Goal: Transaction & Acquisition: Purchase product/service

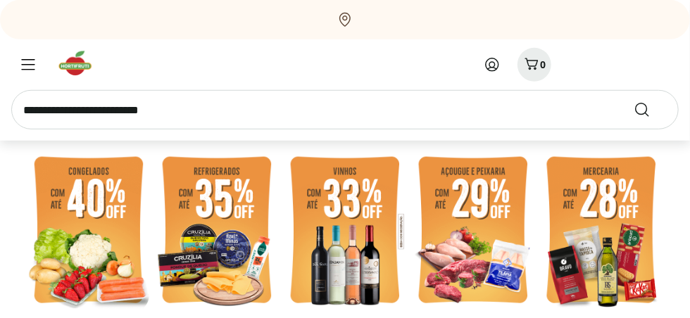
scroll to position [299, 0]
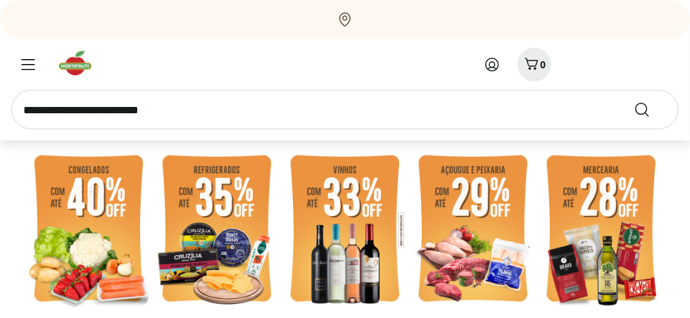
click at [240, 230] on img at bounding box center [216, 230] width 121 height 162
select select "**********"
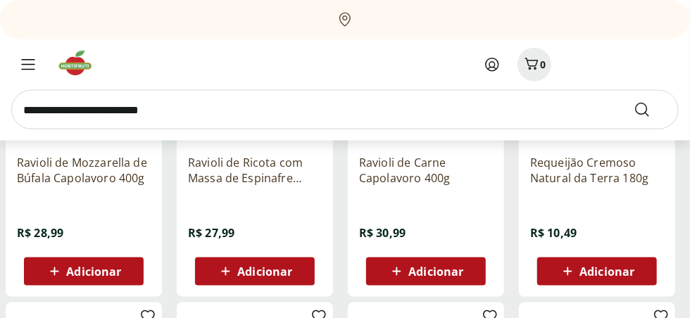
scroll to position [640, 0]
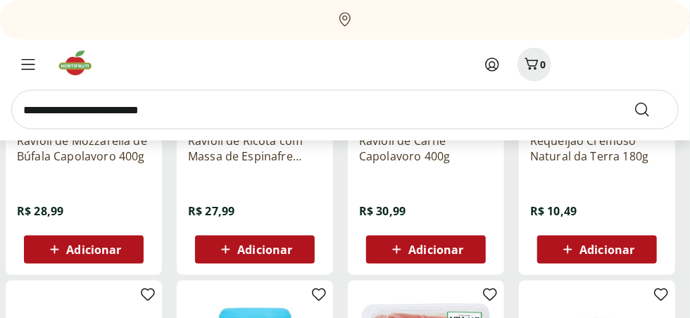
click at [584, 246] on span "Adicionar" at bounding box center [607, 249] width 55 height 11
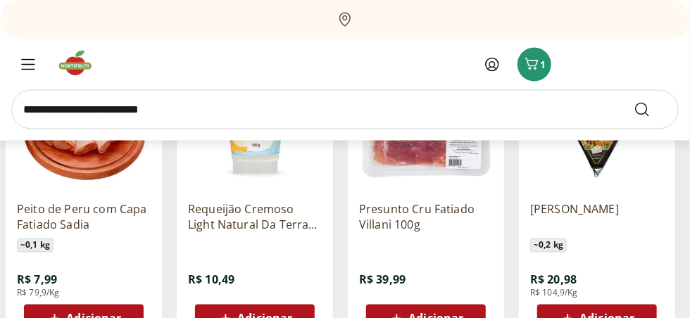
scroll to position [896, 0]
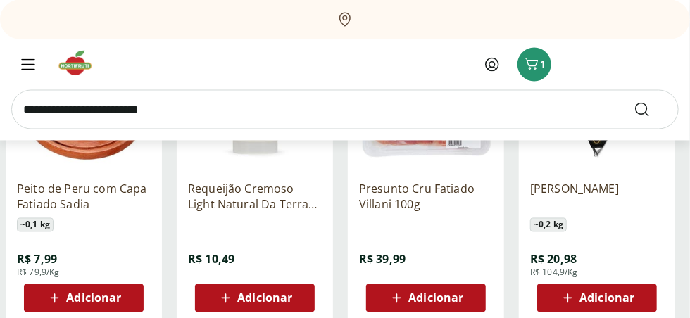
click at [260, 293] on span "Adicionar" at bounding box center [264, 298] width 55 height 11
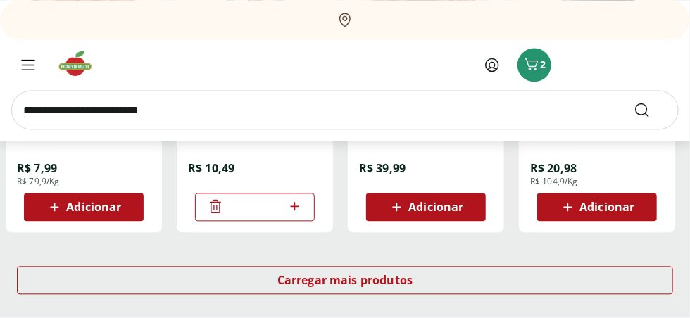
scroll to position [1024, 0]
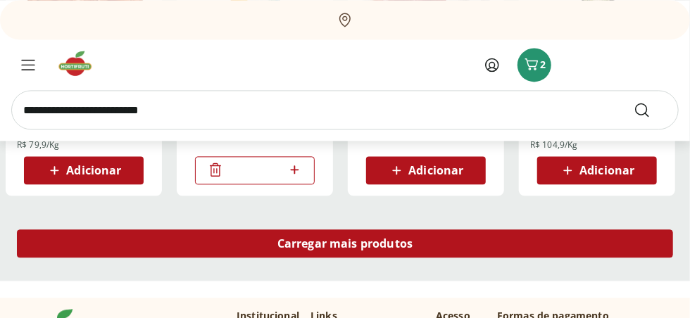
click at [409, 244] on span "Carregar mais produtos" at bounding box center [345, 243] width 136 height 11
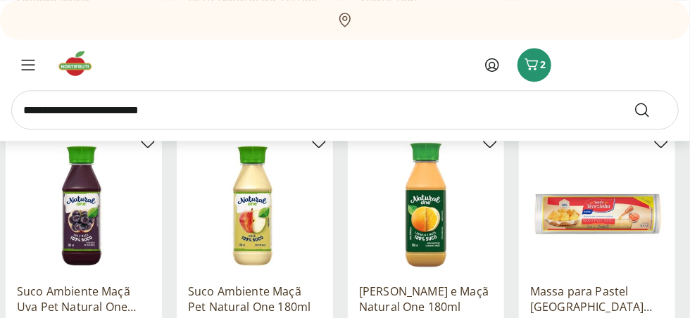
scroll to position [1110, 0]
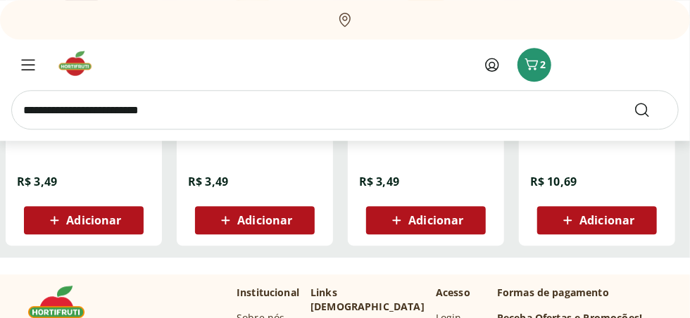
scroll to position [1280, 0]
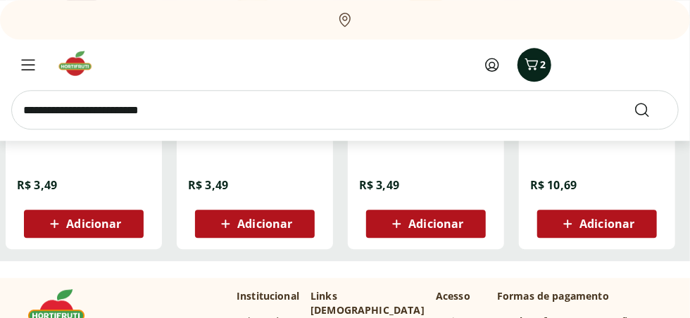
click at [532, 74] on div "2" at bounding box center [534, 65] width 11 height 23
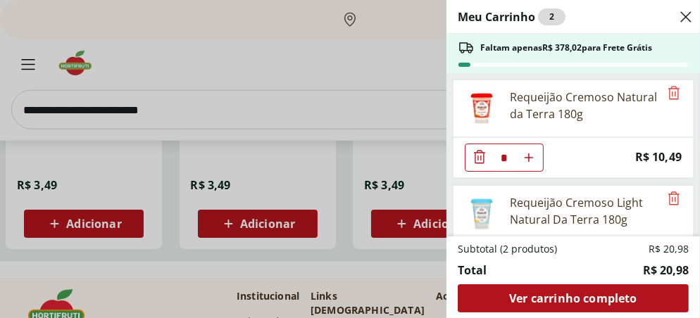
click at [481, 158] on icon "Diminuir Quantidade" at bounding box center [479, 157] width 17 height 17
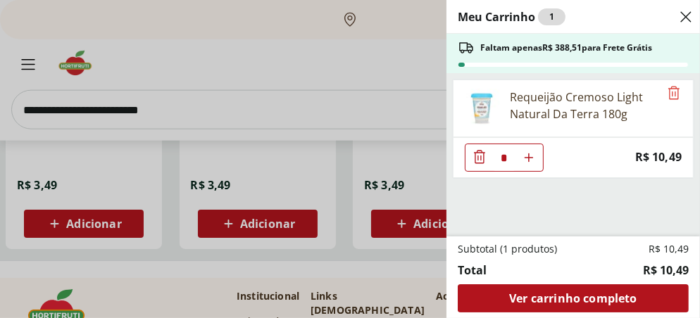
click at [148, 10] on div "Meu Carrinho 1 Faltam apenas R$ 388,51 para Frete Grátis Requeijão Cremoso Ligh…" at bounding box center [350, 159] width 700 height 318
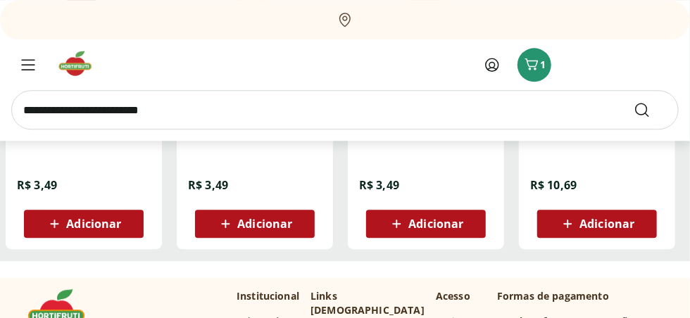
click at [180, 68] on div at bounding box center [178, 65] width 334 height 34
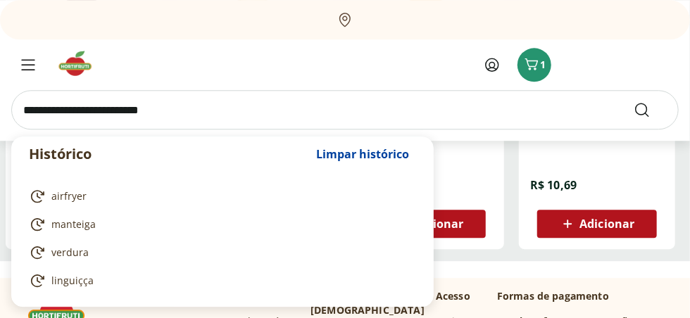
click at [173, 106] on input "search" at bounding box center [345, 109] width 668 height 39
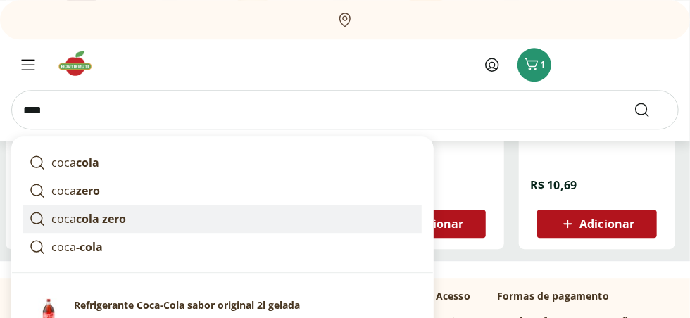
click at [111, 224] on strong "cola zero" at bounding box center [101, 218] width 50 height 15
type input "**********"
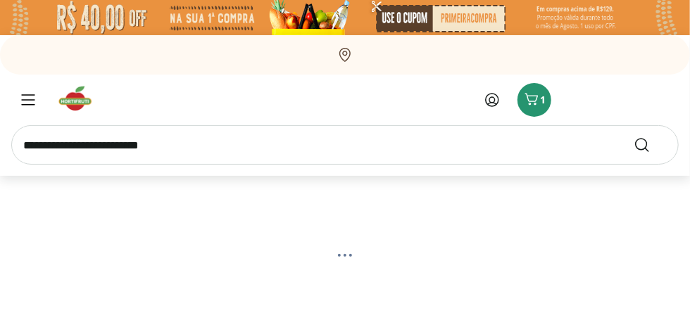
select select "**********"
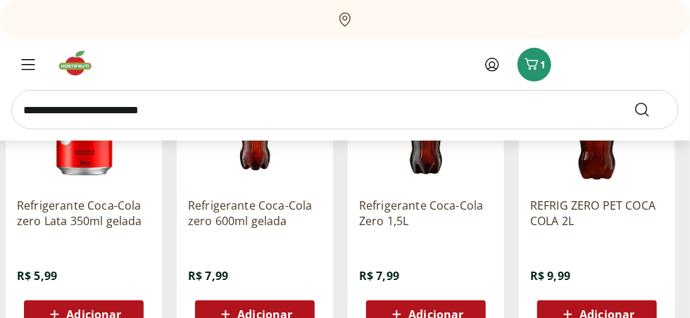
scroll to position [299, 0]
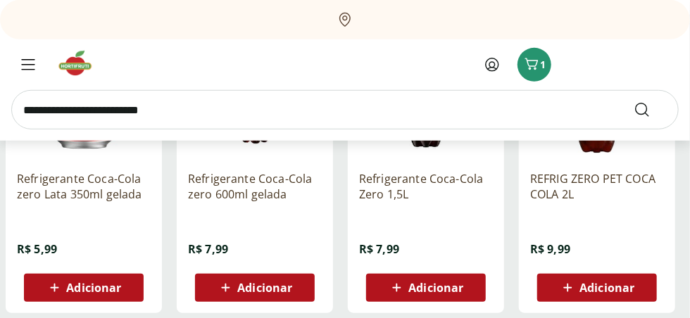
click at [589, 283] on span "Adicionar" at bounding box center [607, 287] width 55 height 11
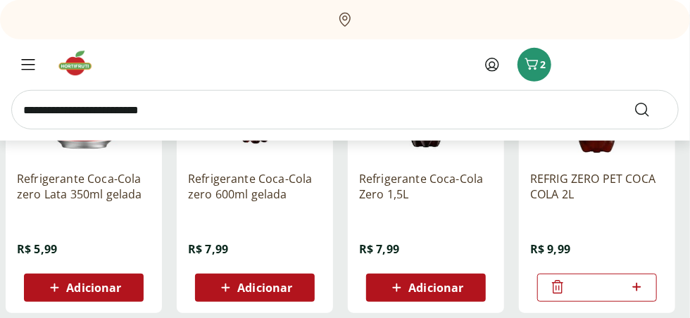
click at [73, 63] on img at bounding box center [79, 63] width 47 height 28
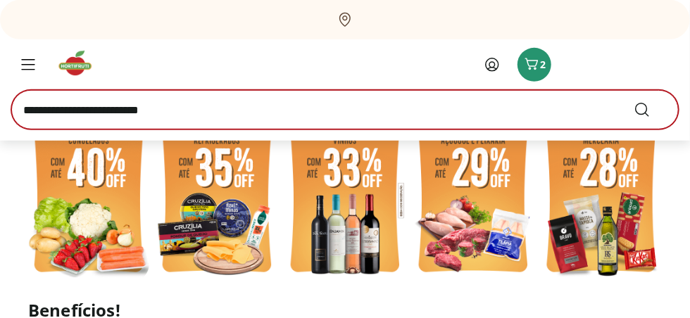
scroll to position [342, 0]
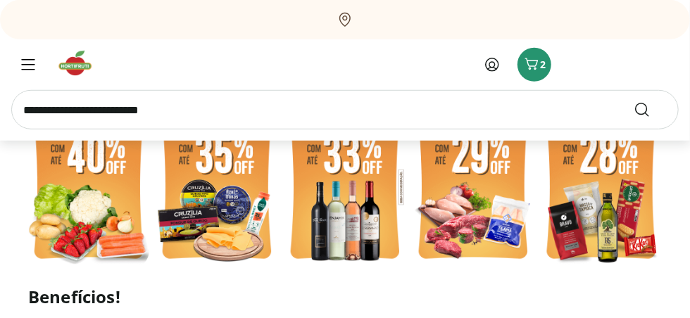
click at [101, 106] on input "search" at bounding box center [345, 109] width 668 height 39
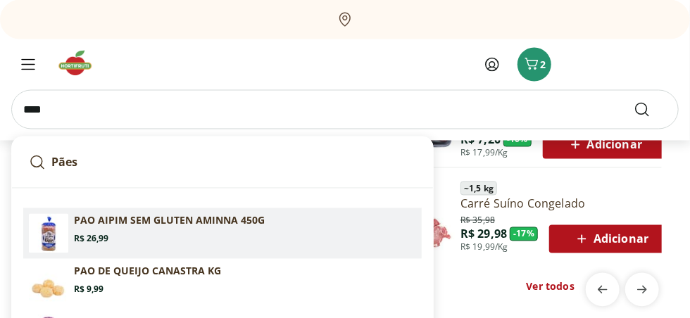
scroll to position [896, 0]
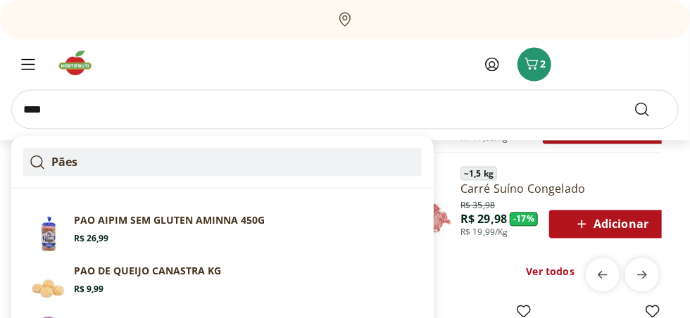
click at [121, 168] on link "Pães" at bounding box center [222, 163] width 399 height 28
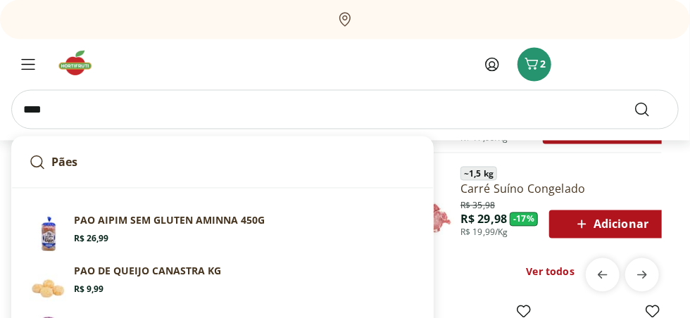
type input "****"
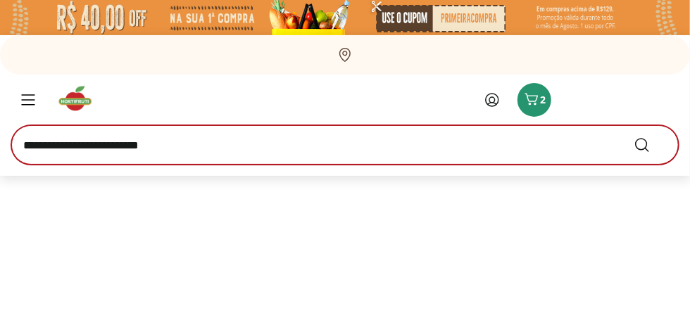
select select "**********"
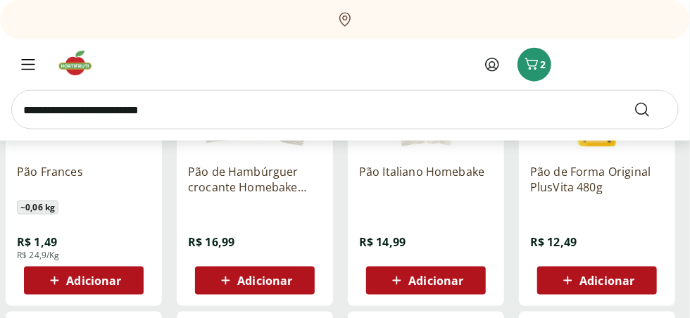
scroll to position [640, 0]
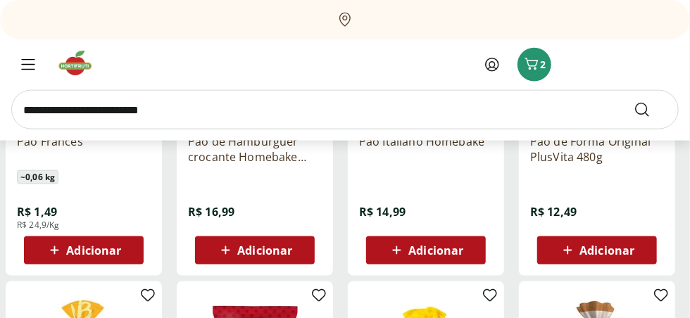
click at [112, 248] on span "Adicionar" at bounding box center [93, 250] width 55 height 11
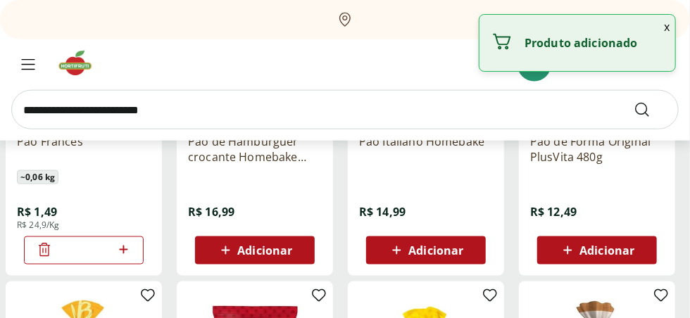
click at [127, 249] on icon at bounding box center [124, 250] width 18 height 17
type input "*"
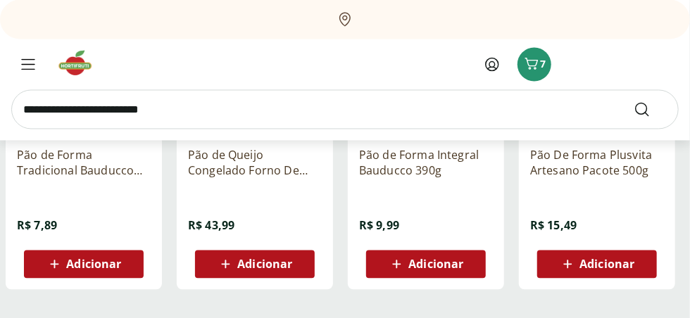
scroll to position [939, 0]
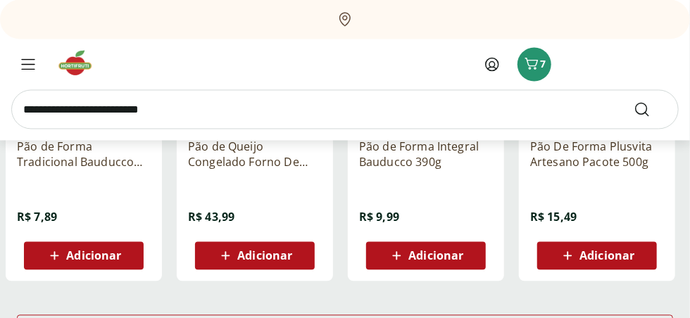
click at [122, 261] on div "Adicionar" at bounding box center [83, 256] width 97 height 25
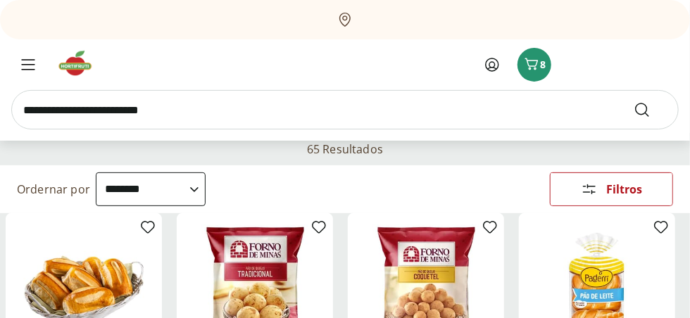
scroll to position [85, 0]
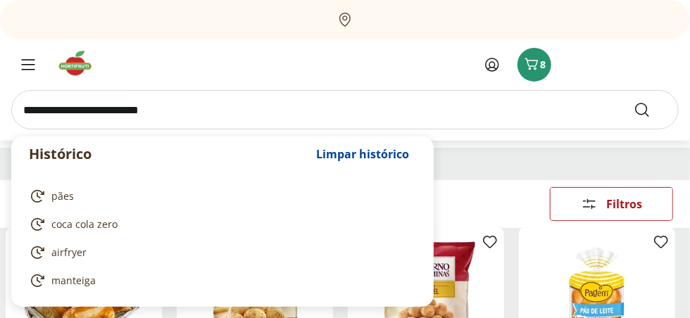
click at [187, 108] on input "search" at bounding box center [345, 109] width 668 height 39
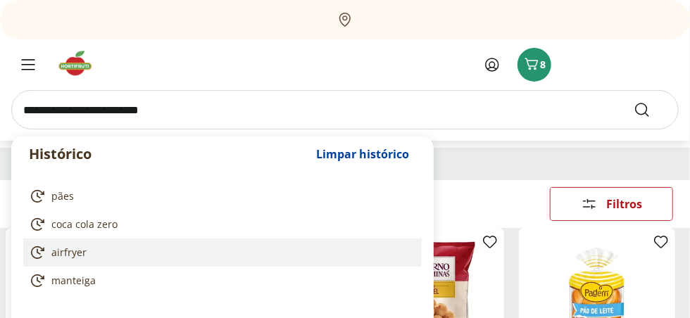
click at [59, 253] on span "airfryer" at bounding box center [68, 253] width 35 height 14
type input "********"
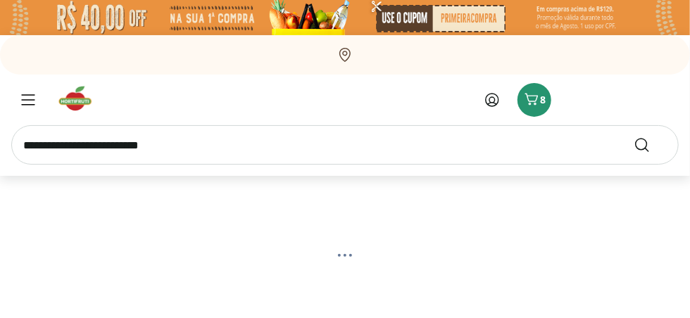
select select "**********"
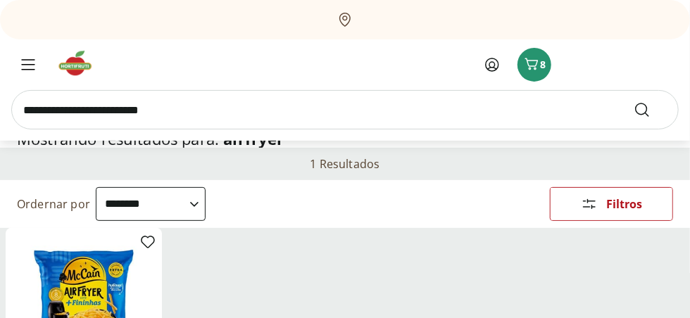
scroll to position [127, 0]
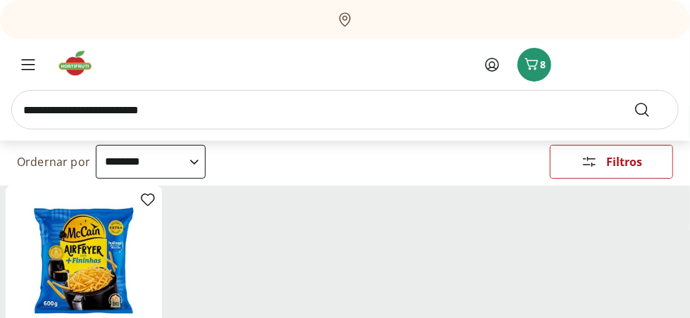
click at [77, 259] on img at bounding box center [84, 264] width 134 height 134
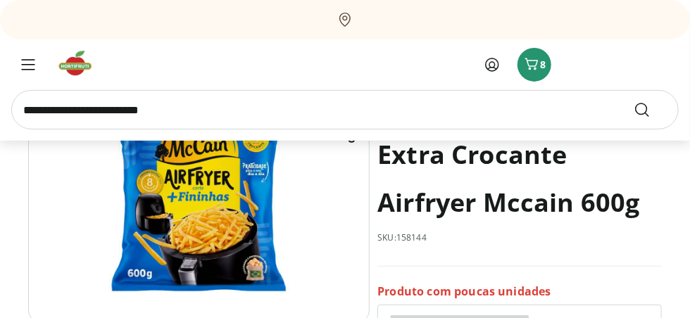
scroll to position [127, 0]
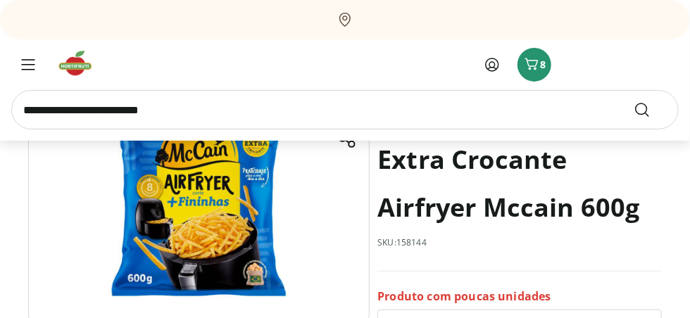
select select "**********"
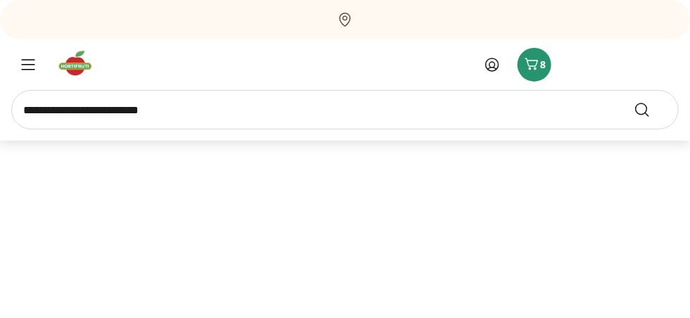
select select "**********"
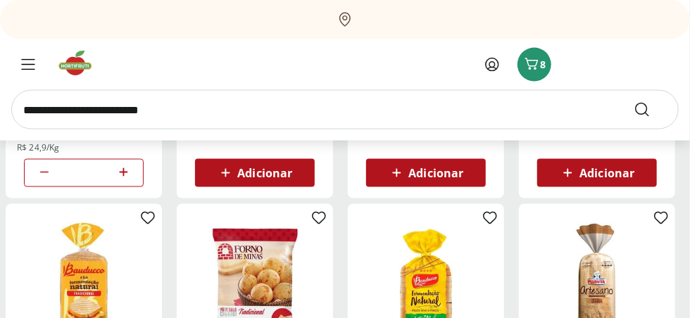
scroll to position [811, 0]
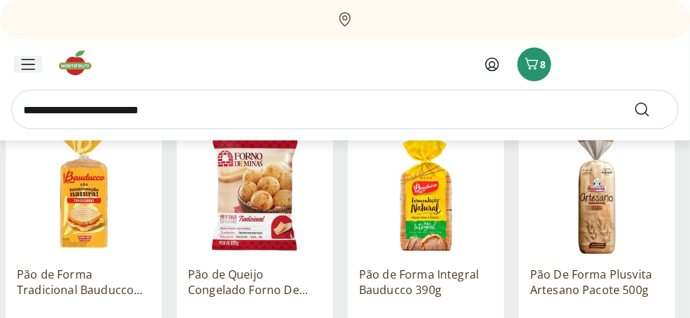
click at [30, 63] on icon "Menu" at bounding box center [28, 64] width 14 height 11
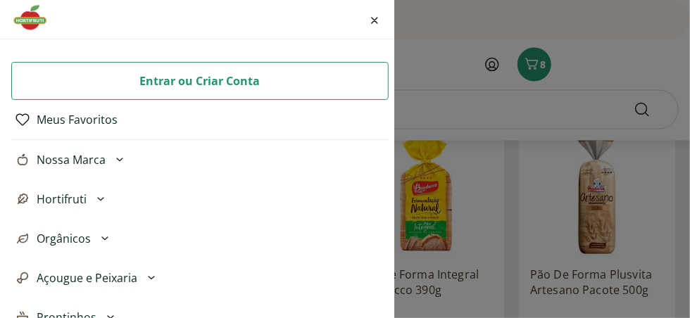
click at [65, 157] on span "Nossa Marca" at bounding box center [71, 159] width 69 height 17
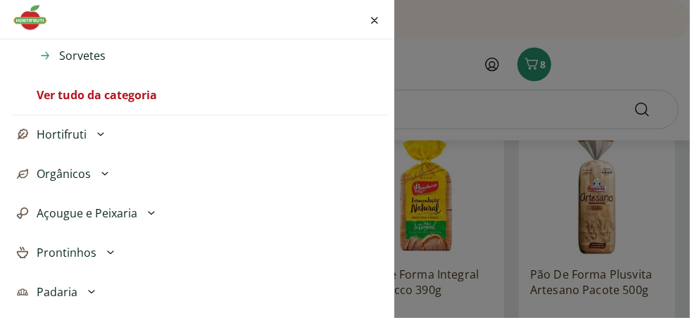
scroll to position [342, 0]
click at [94, 251] on span "Prontinhos" at bounding box center [67, 252] width 60 height 17
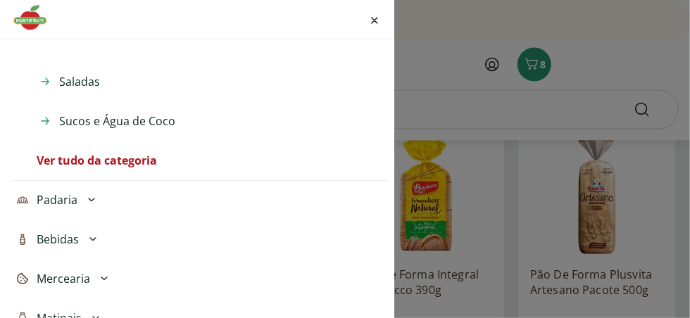
scroll to position [682, 0]
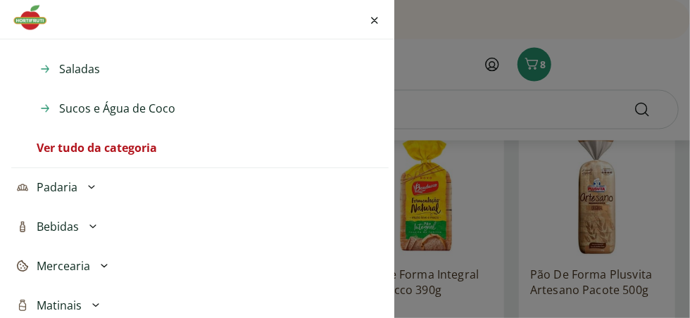
click at [87, 185] on icon at bounding box center [91, 187] width 17 height 17
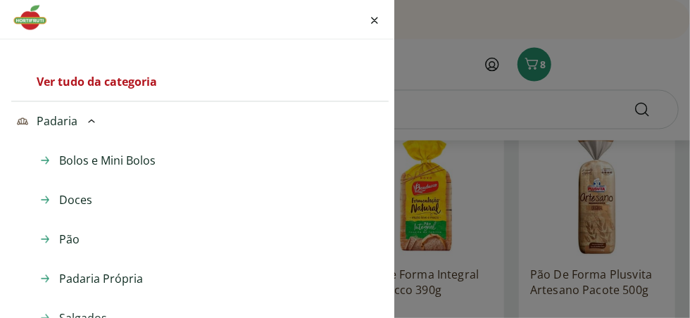
scroll to position [725, 0]
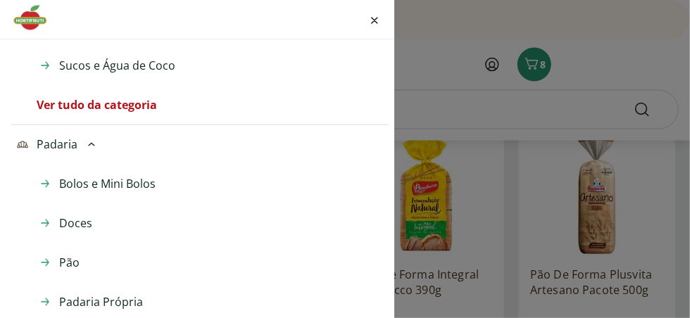
click at [107, 180] on span "Bolos e Mini Bolos" at bounding box center [107, 183] width 96 height 17
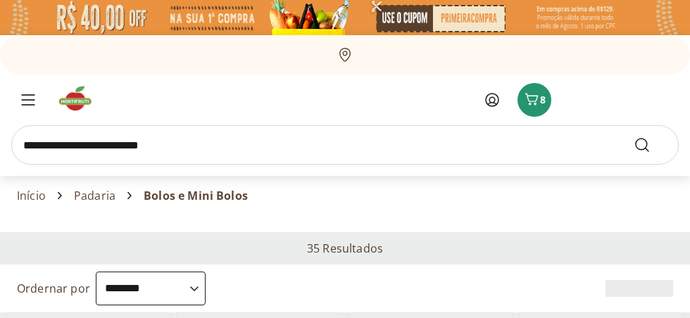
select select "**********"
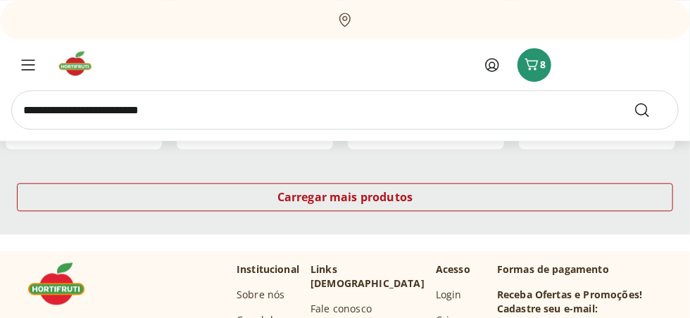
scroll to position [1066, 0]
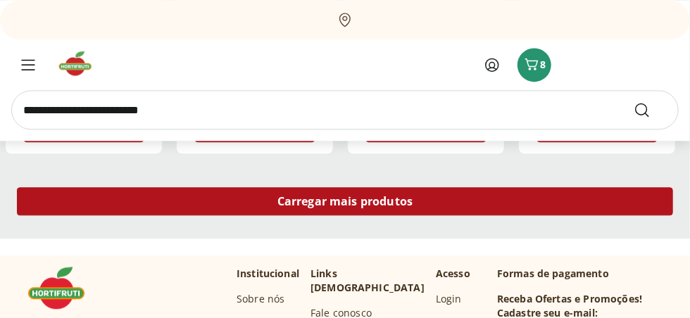
click at [346, 205] on span "Carregar mais produtos" at bounding box center [345, 201] width 136 height 11
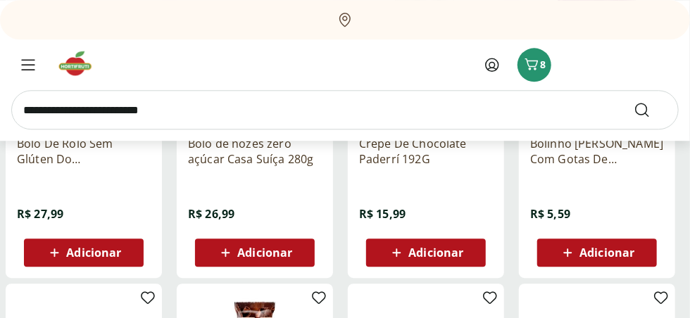
scroll to position [1280, 0]
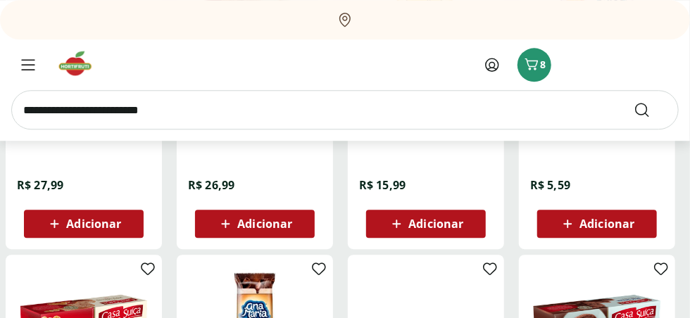
click at [275, 227] on span "Adicionar" at bounding box center [264, 223] width 55 height 11
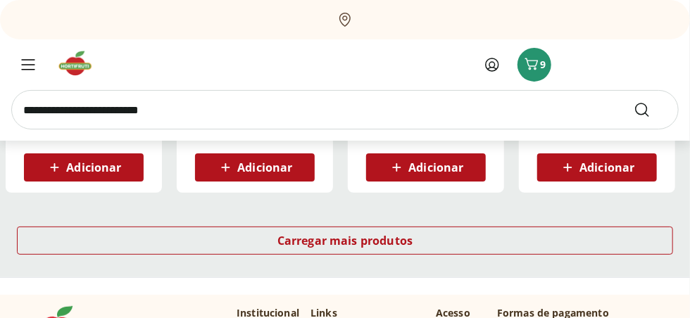
scroll to position [2006, 0]
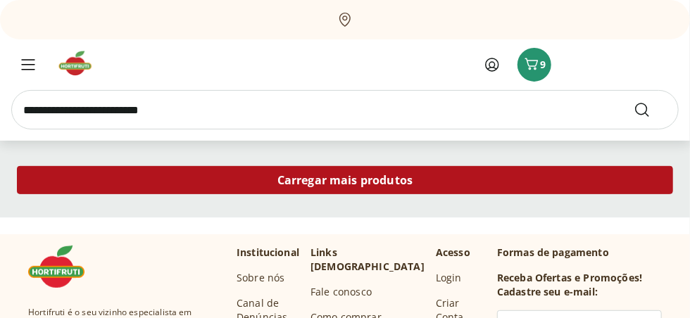
click at [346, 186] on span "Carregar mais produtos" at bounding box center [345, 180] width 136 height 11
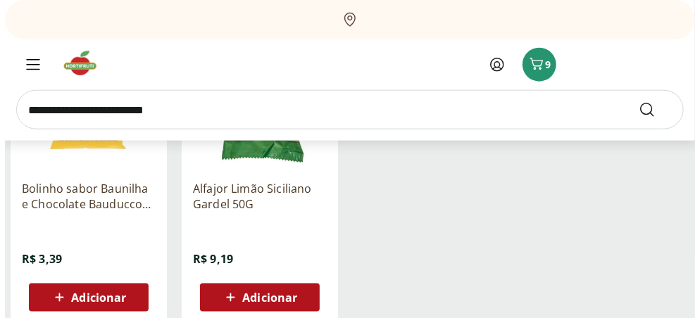
scroll to position [2432, 0]
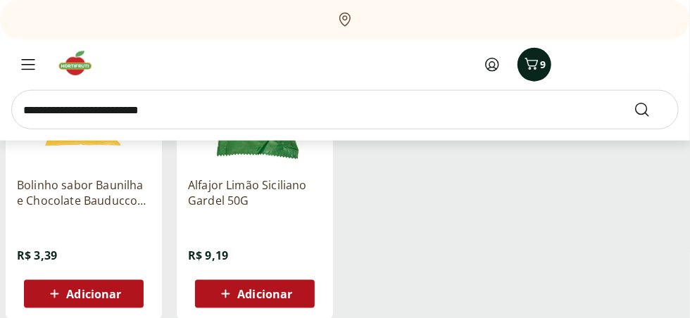
click at [535, 68] on icon "Carrinho" at bounding box center [531, 64] width 17 height 17
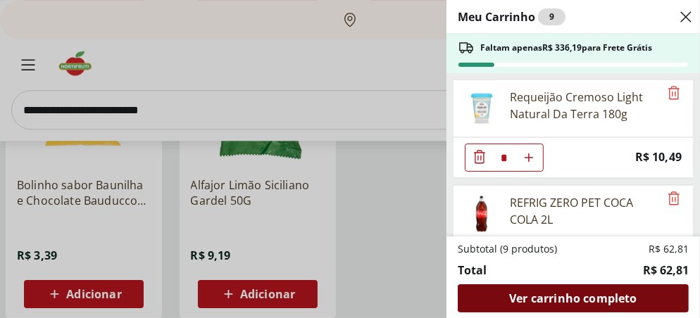
click at [553, 296] on span "Ver carrinho completo" at bounding box center [572, 298] width 127 height 11
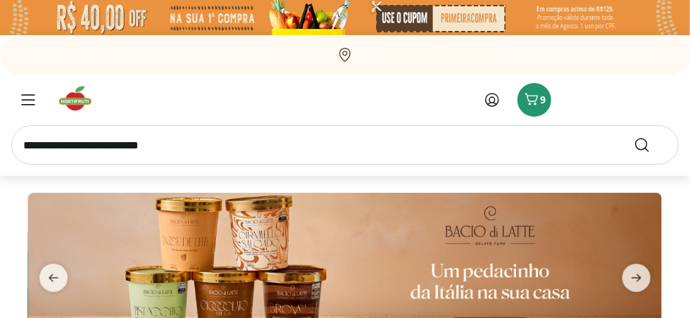
click at [496, 99] on icon at bounding box center [492, 100] width 17 height 17
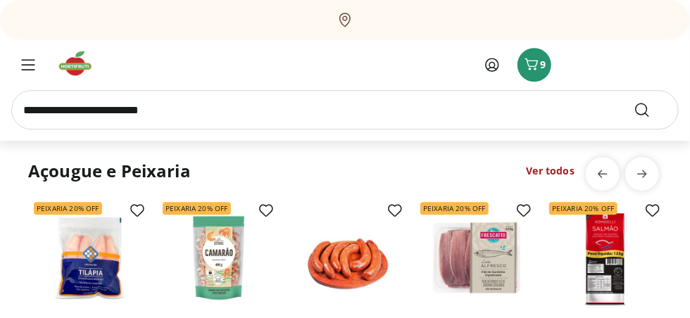
scroll to position [1152, 0]
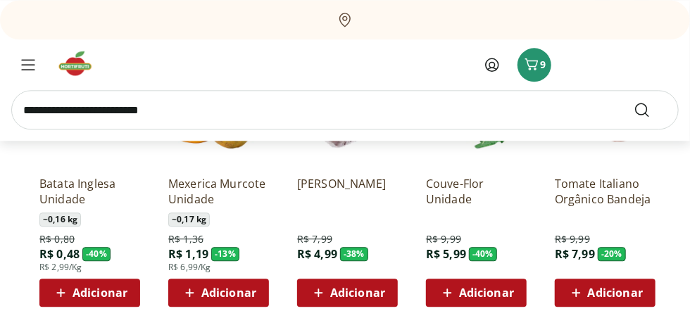
drag, startPoint x: 693, startPoint y: 47, endPoint x: 400, endPoint y: 59, distance: 293.2
click at [400, 59] on div "Entrar ou Criar conta 9" at bounding box center [512, 64] width 334 height 39
click at [532, 59] on icon "Carrinho" at bounding box center [531, 64] width 17 height 17
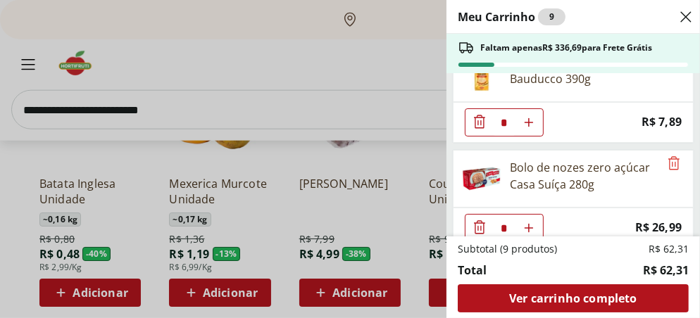
scroll to position [259, 0]
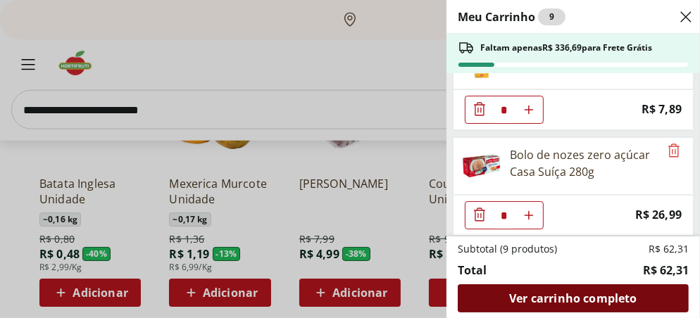
click at [574, 299] on span "Ver carrinho completo" at bounding box center [572, 298] width 127 height 11
